Goal: Transaction & Acquisition: Purchase product/service

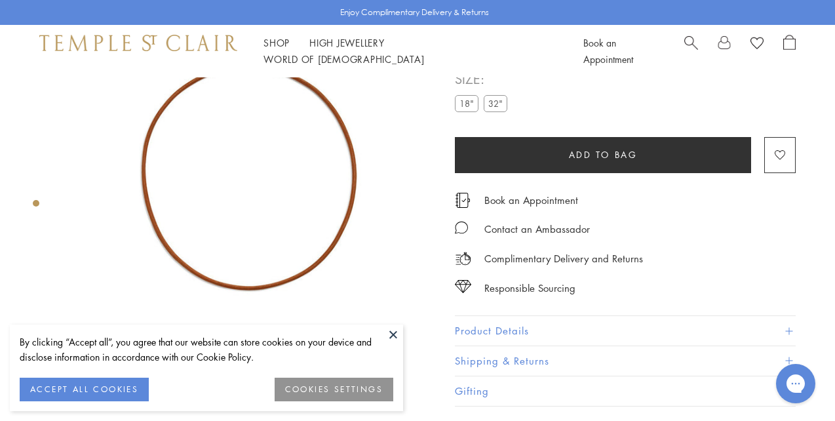
scroll to position [56, 1]
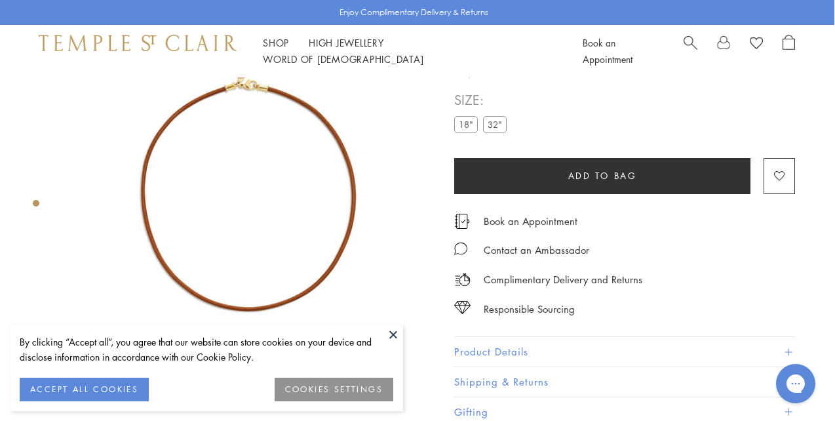
click at [499, 121] on label "32"" at bounding box center [495, 124] width 24 height 16
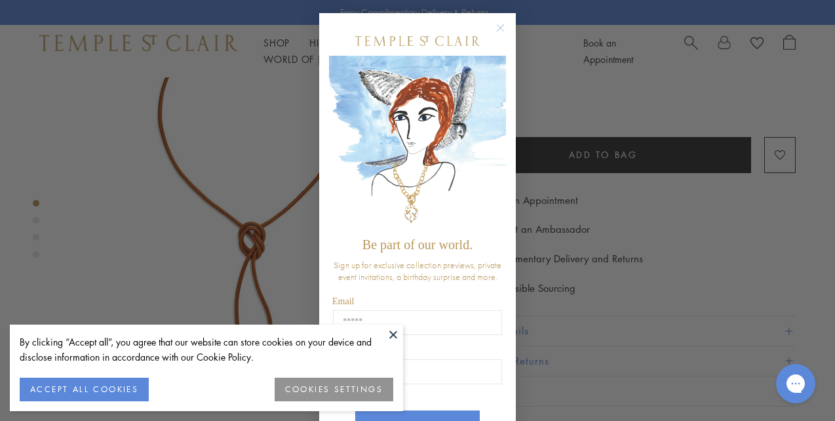
click at [130, 393] on button "ACCEPT ALL COOKIES" at bounding box center [84, 390] width 129 height 24
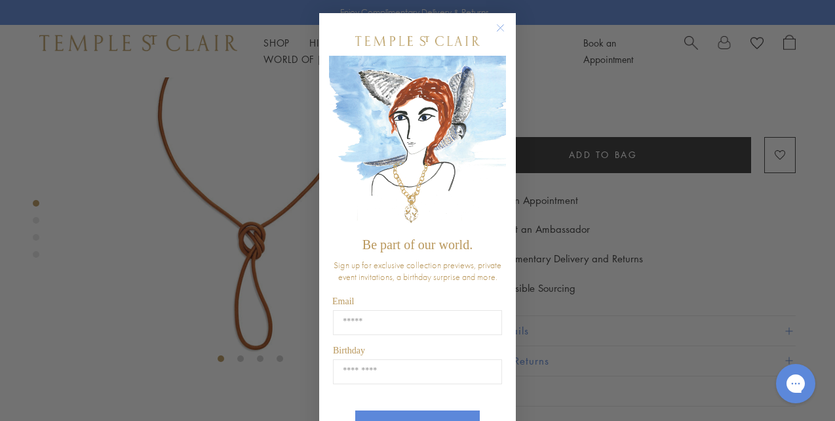
click at [500, 22] on circle "Close dialog" at bounding box center [501, 28] width 16 height 16
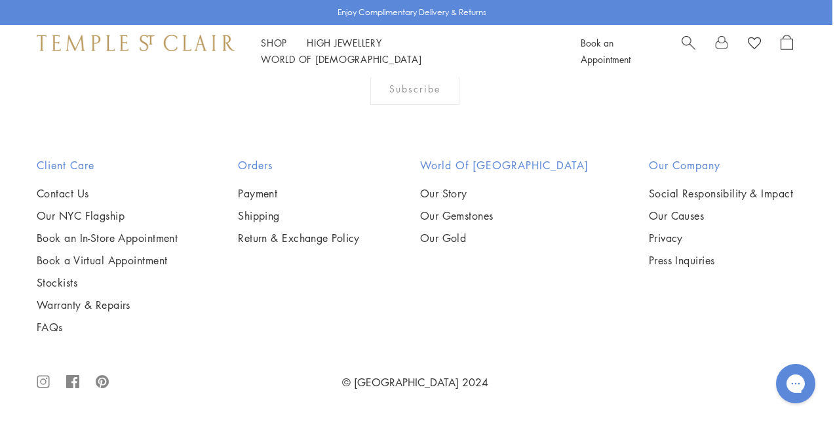
scroll to position [1474, 3]
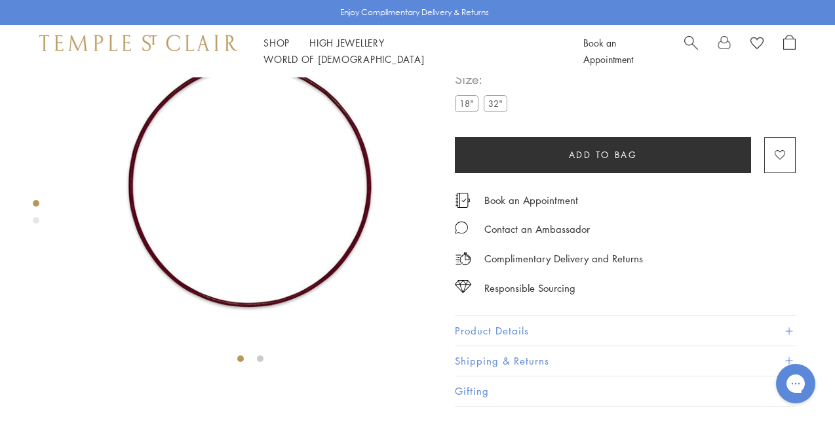
click at [495, 111] on label "32"" at bounding box center [496, 103] width 24 height 16
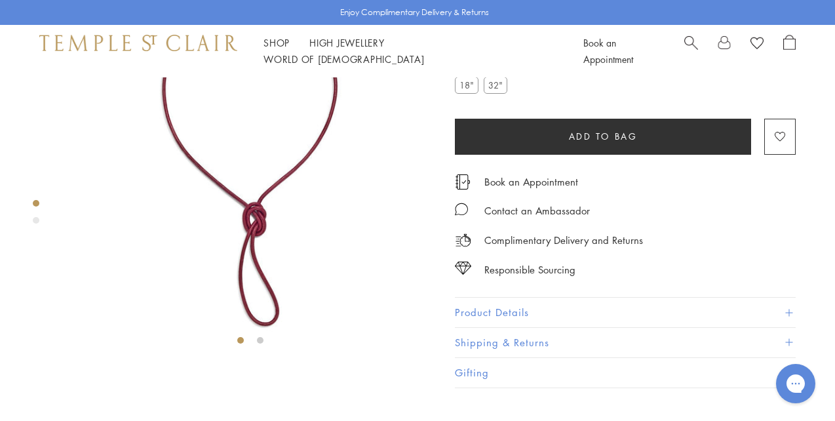
scroll to position [87, 0]
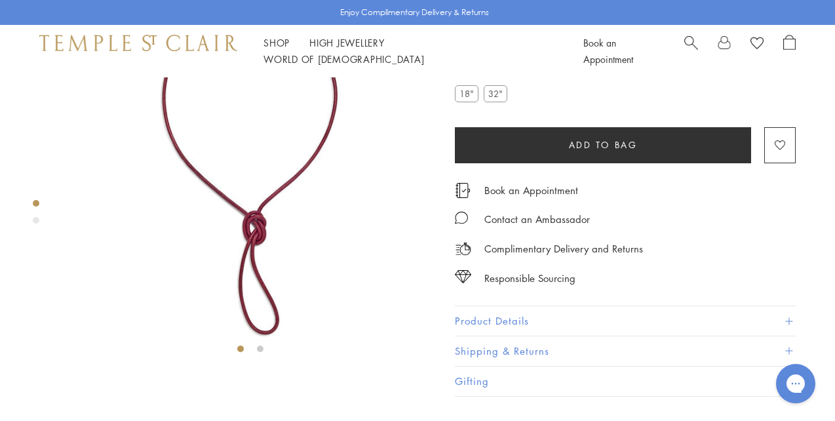
click at [542, 163] on button "Add to bag" at bounding box center [603, 145] width 296 height 36
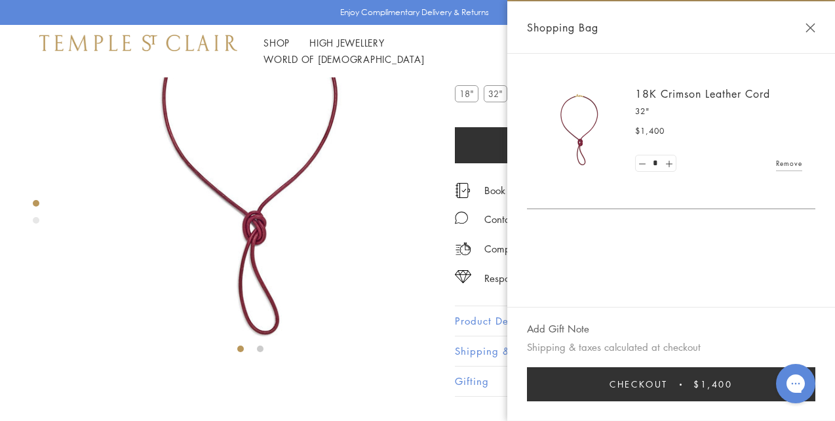
click at [569, 377] on button "Checkout $1,400" at bounding box center [671, 384] width 289 height 34
